Goal: Transaction & Acquisition: Purchase product/service

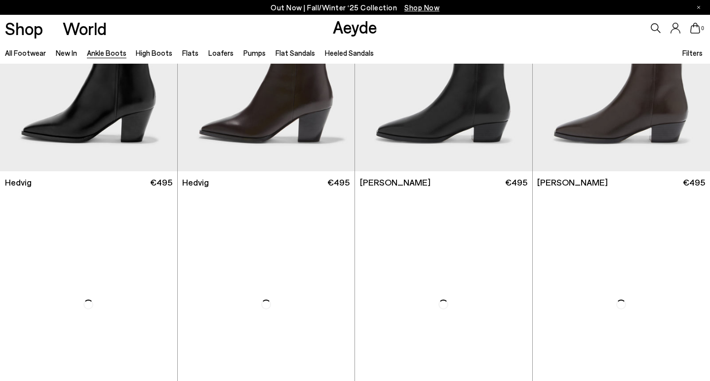
scroll to position [394, 0]
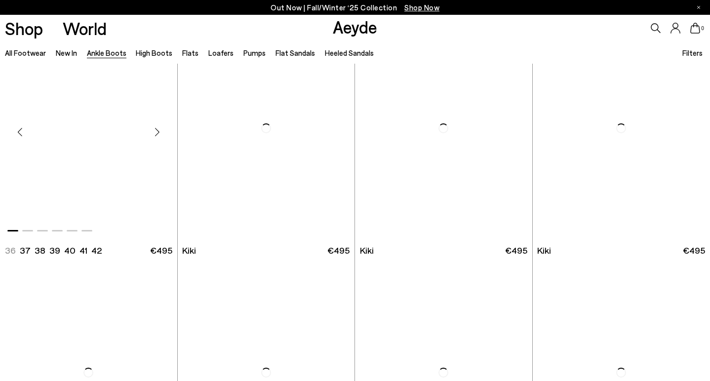
scroll to position [1271, 0]
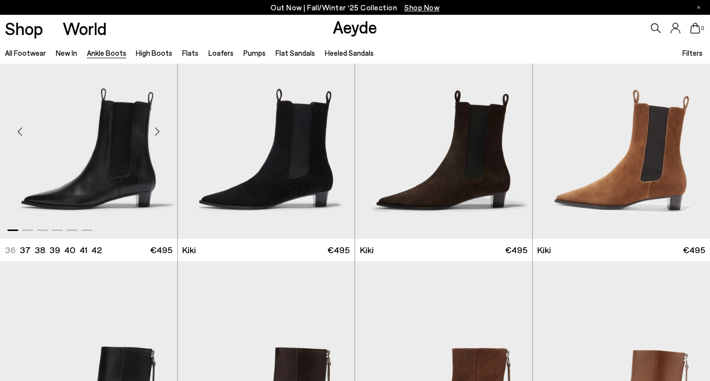
click at [155, 129] on div "Next slide" at bounding box center [158, 132] width 30 height 30
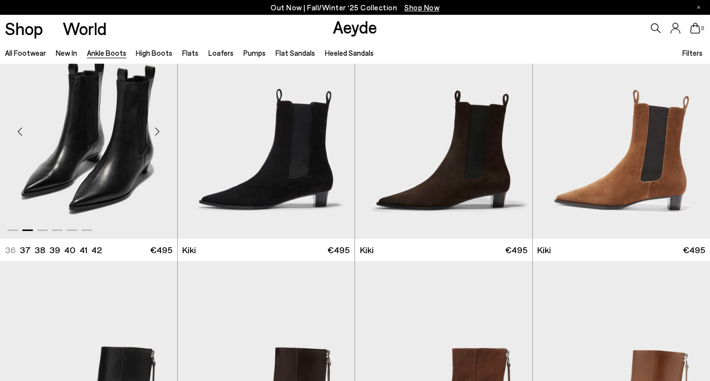
click at [95, 154] on img "2 / 6" at bounding box center [88, 127] width 177 height 223
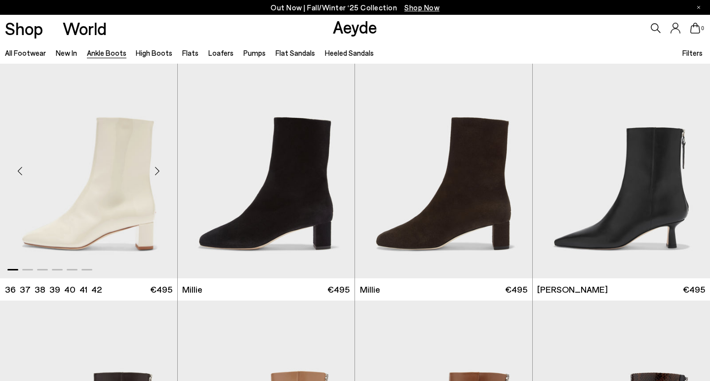
scroll to position [1966, 0]
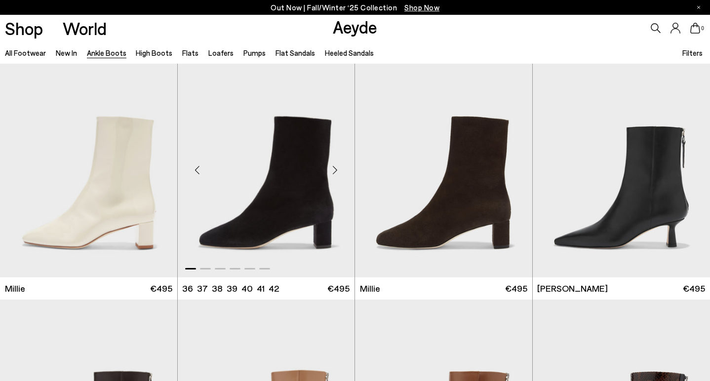
click at [334, 170] on div "Next slide" at bounding box center [335, 170] width 30 height 30
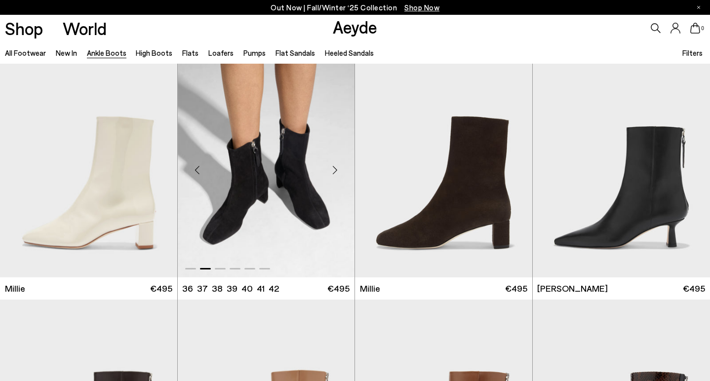
click at [250, 227] on img "2 / 6" at bounding box center [266, 166] width 177 height 223
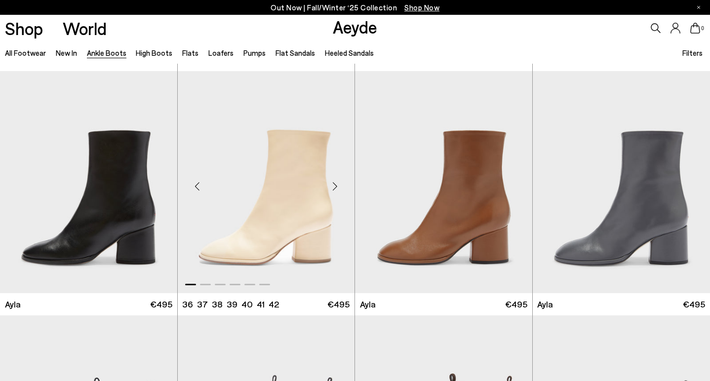
scroll to position [2685, 0]
click at [159, 185] on div "Next slide" at bounding box center [158, 186] width 30 height 30
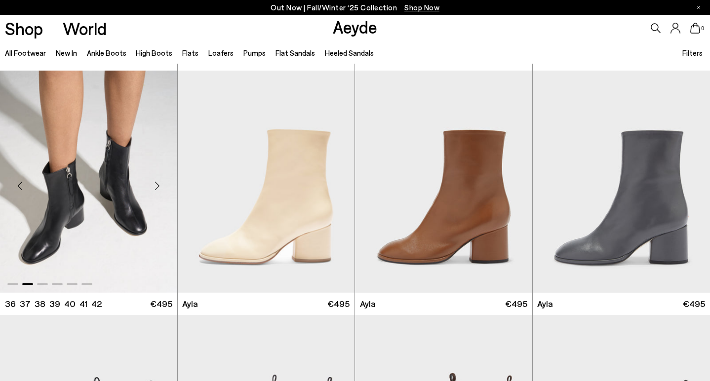
click at [134, 197] on img "2 / 6" at bounding box center [88, 182] width 177 height 223
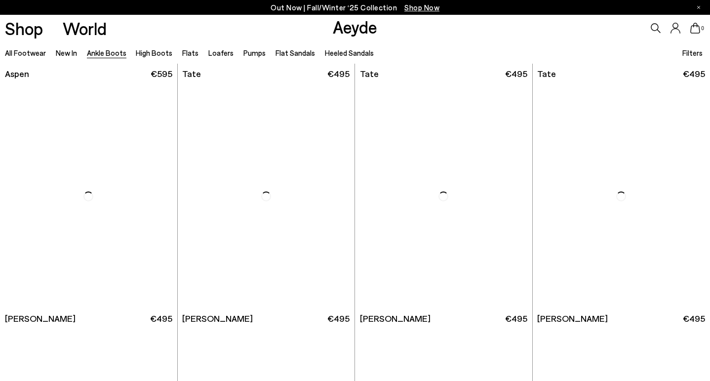
scroll to position [4141, 0]
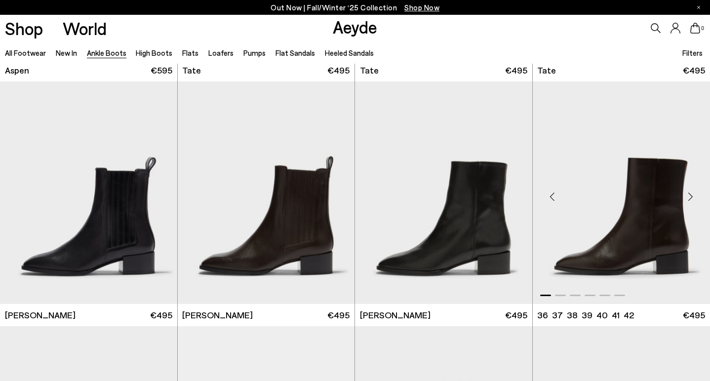
click at [691, 199] on div "Next slide" at bounding box center [690, 197] width 30 height 30
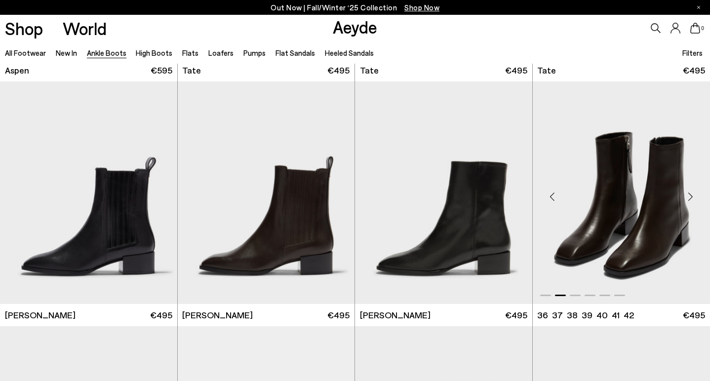
click at [691, 199] on div "Next slide" at bounding box center [690, 197] width 30 height 30
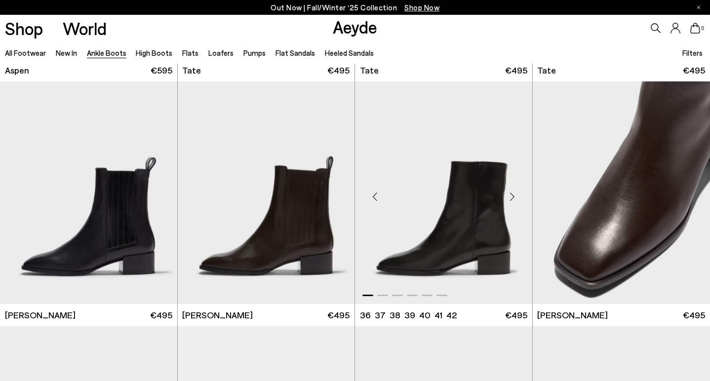
click at [512, 201] on div "Next slide" at bounding box center [512, 197] width 30 height 30
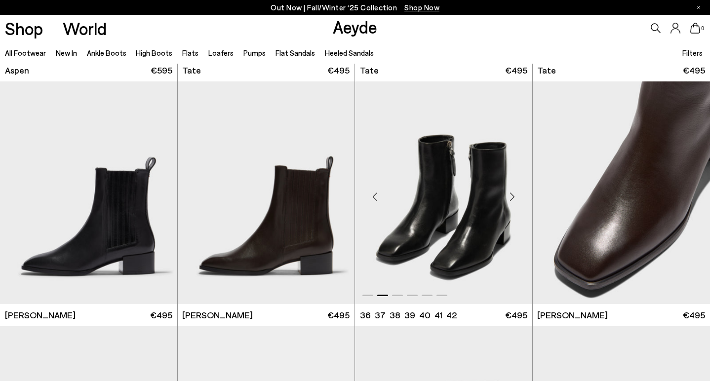
click at [458, 226] on img "2 / 6" at bounding box center [443, 192] width 177 height 223
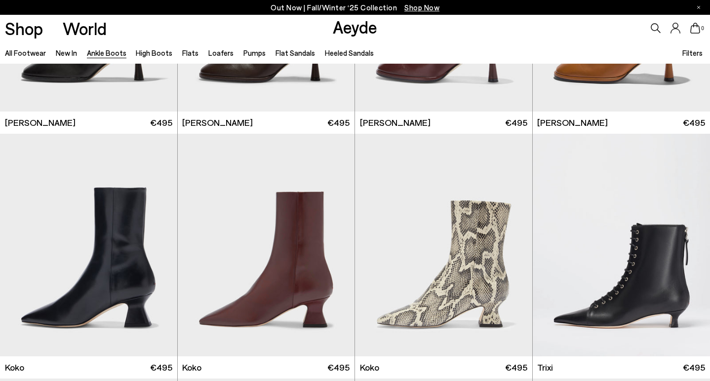
scroll to position [4607, 0]
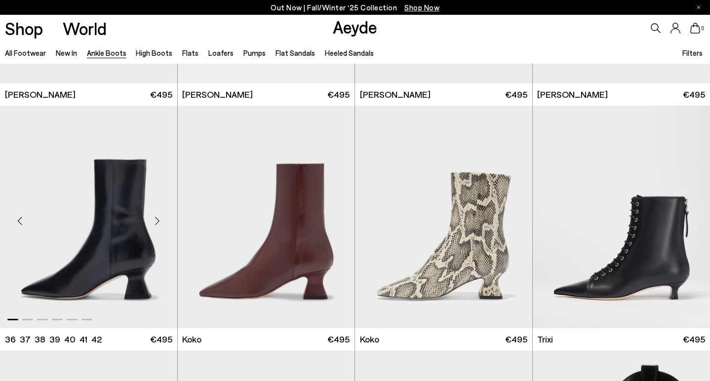
click at [154, 222] on div "Next slide" at bounding box center [158, 221] width 30 height 30
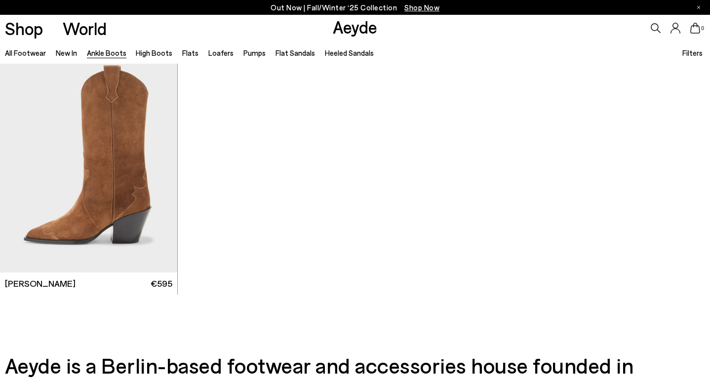
scroll to position [5152, 0]
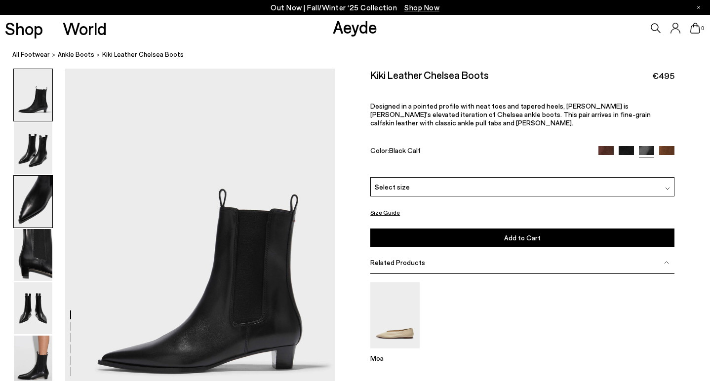
click at [30, 203] on img at bounding box center [33, 202] width 38 height 52
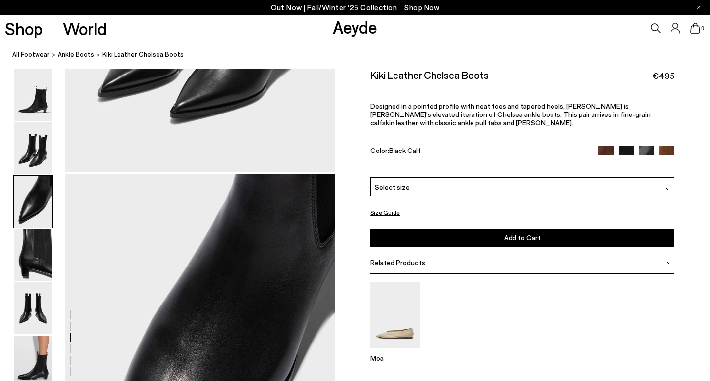
scroll to position [722, 0]
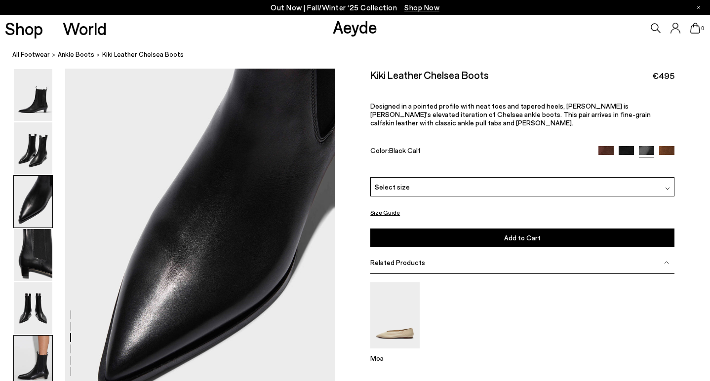
click at [29, 342] on img at bounding box center [33, 362] width 38 height 52
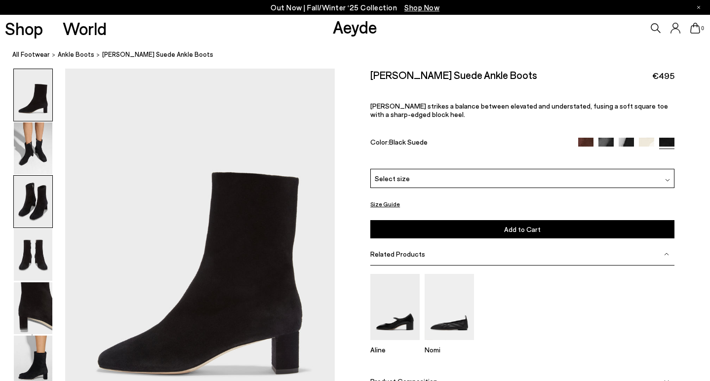
click at [33, 213] on img at bounding box center [33, 202] width 38 height 52
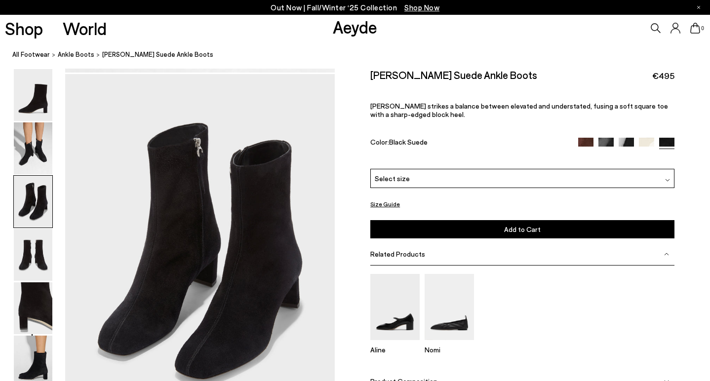
scroll to position [722, 0]
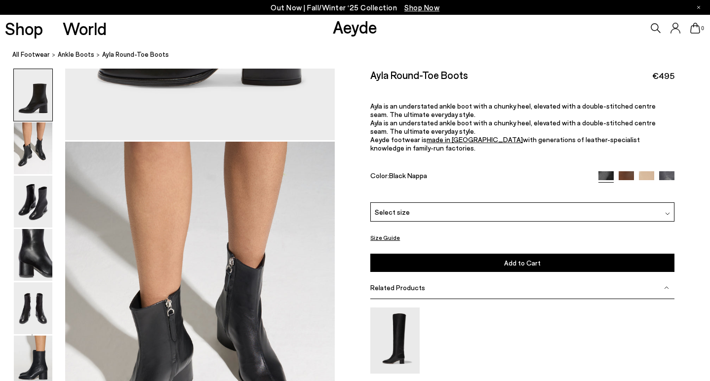
scroll to position [291, 0]
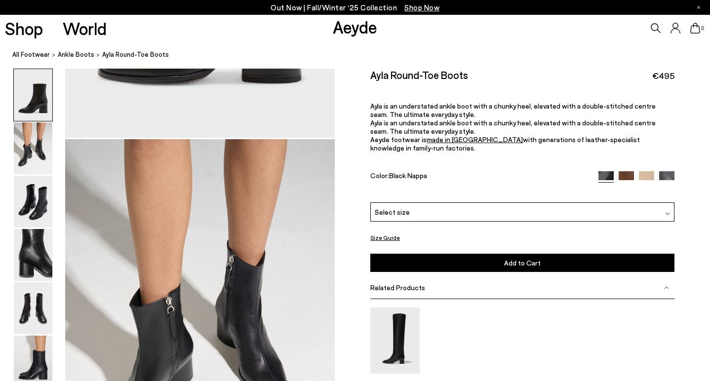
click at [401, 283] on span "Related Products" at bounding box center [397, 287] width 55 height 8
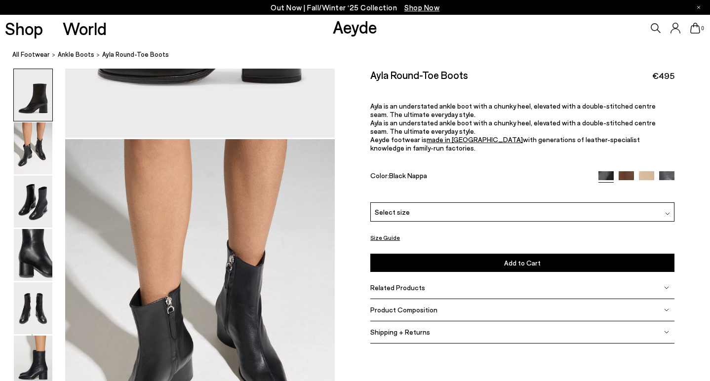
click at [400, 283] on span "Related Products" at bounding box center [397, 287] width 55 height 8
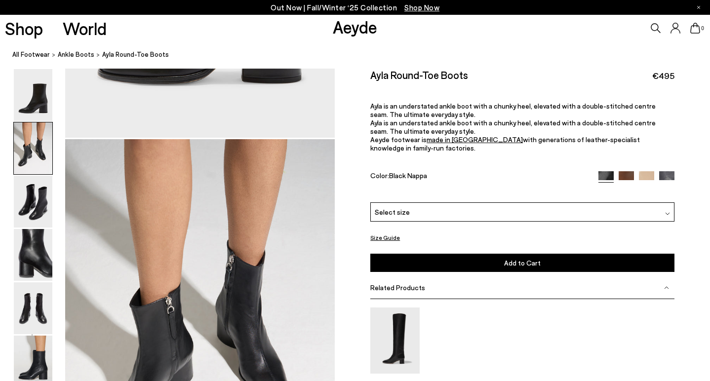
scroll to position [315, 0]
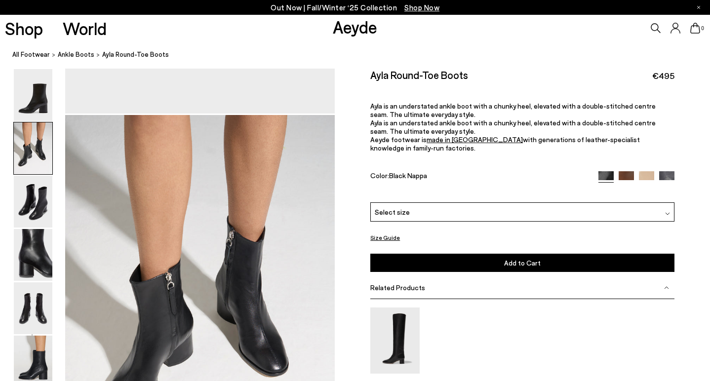
click at [400, 283] on span "Related Products" at bounding box center [397, 287] width 55 height 8
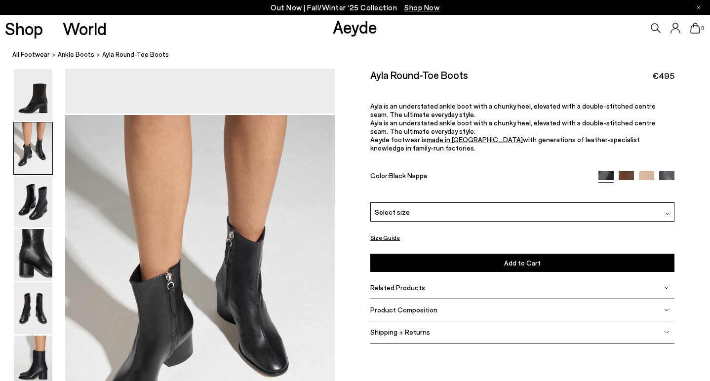
click at [404, 305] on span "Product Composition" at bounding box center [403, 309] width 67 height 8
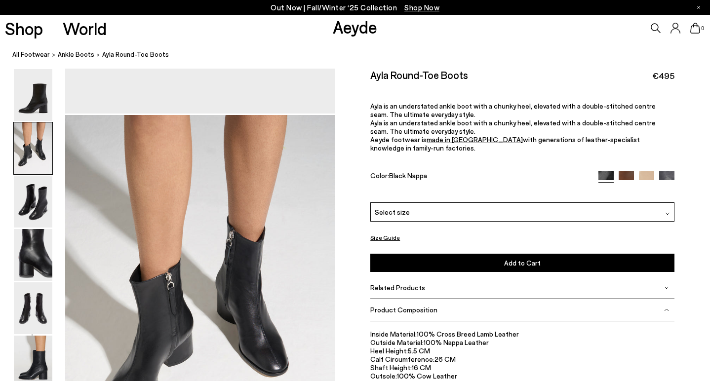
scroll to position [345, 0]
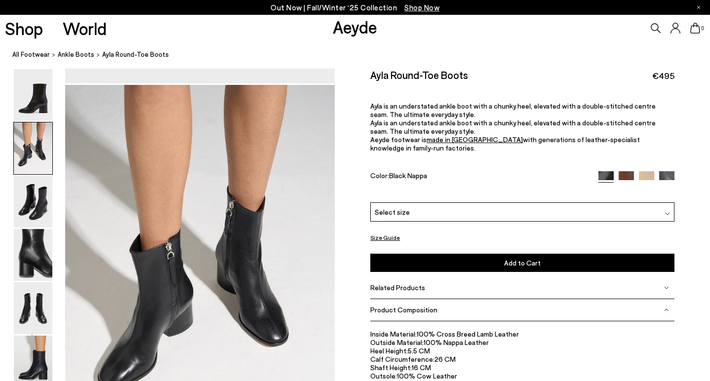
click at [26, 322] on img at bounding box center [33, 308] width 38 height 52
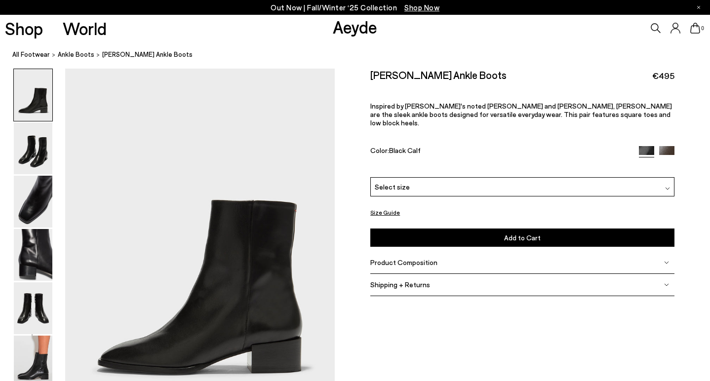
click at [458, 228] on button "Add to Cart Select a Size" at bounding box center [522, 237] width 304 height 18
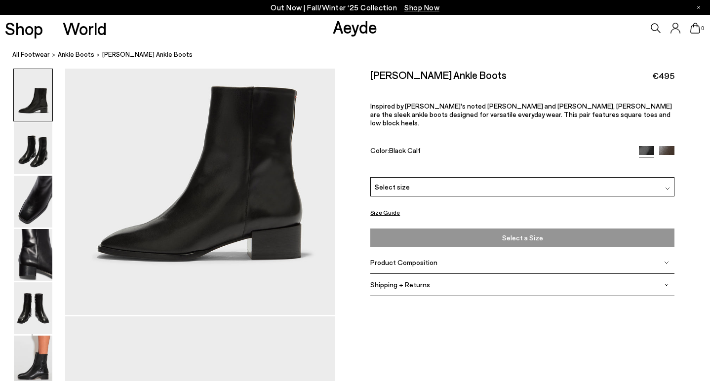
scroll to position [112, 2]
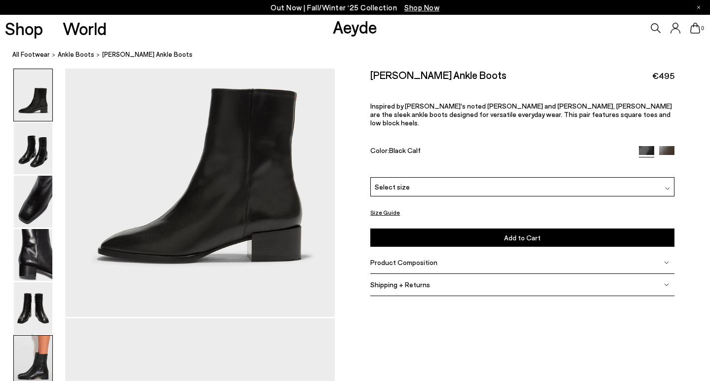
click at [36, 360] on img at bounding box center [33, 362] width 38 height 52
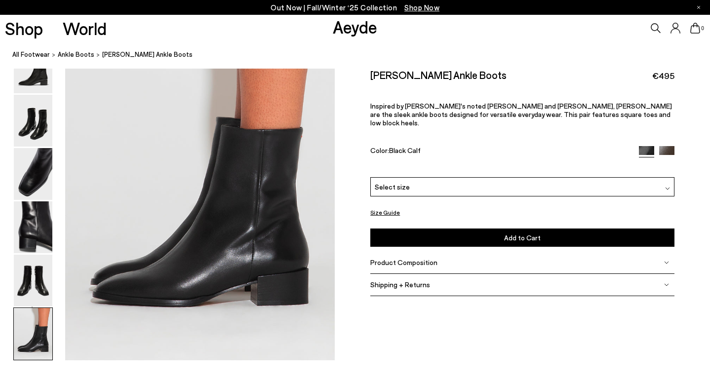
scroll to position [1872, 0]
